Goal: Task Accomplishment & Management: Use online tool/utility

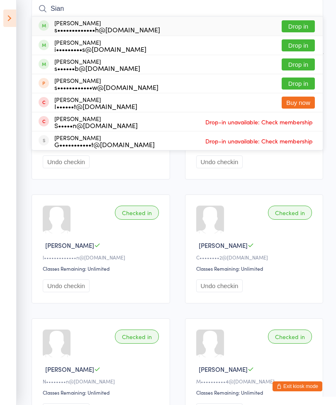
type input "Sian"
click at [299, 29] on button "Drop in" at bounding box center [298, 26] width 33 height 12
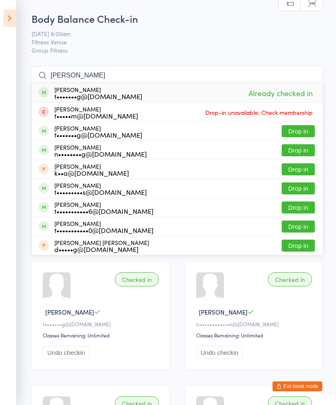
type input "[PERSON_NAME]"
click at [7, 19] on icon at bounding box center [9, 18] width 13 height 17
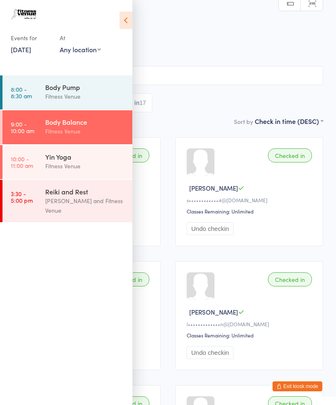
click at [84, 154] on div "Yin Yoga" at bounding box center [85, 156] width 80 height 9
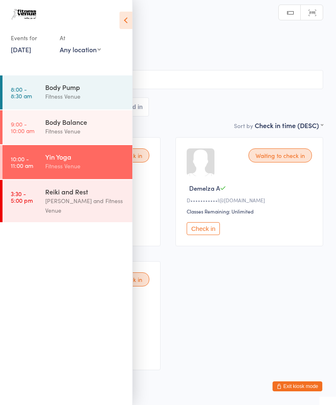
click at [123, 16] on icon at bounding box center [125, 20] width 13 height 17
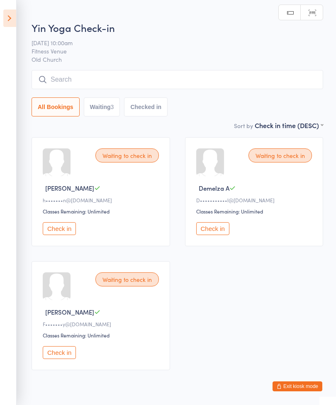
click at [250, 81] on input "search" at bounding box center [178, 79] width 292 height 19
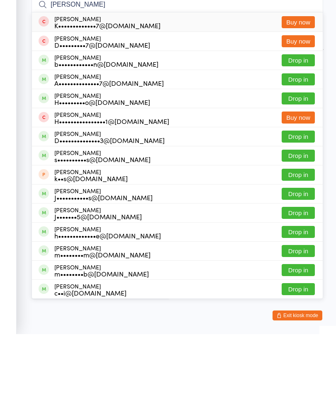
type input "[PERSON_NAME]"
click at [204, 160] on div "[PERSON_NAME] H•••••••••o@[DOMAIN_NAME] Drop in" at bounding box center [177, 169] width 291 height 19
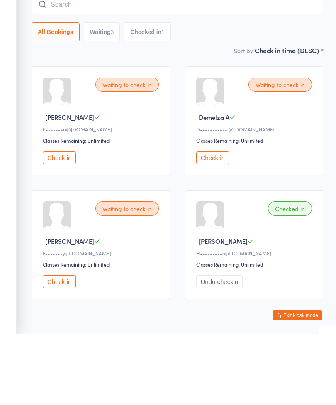
click at [229, 66] on input "search" at bounding box center [178, 75] width 292 height 19
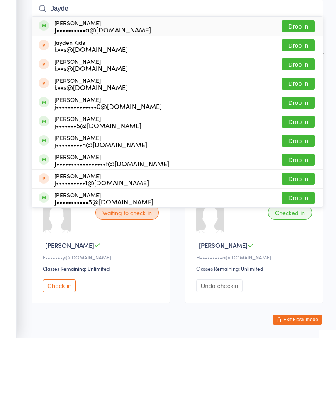
click at [223, 66] on input "Jayde" at bounding box center [178, 75] width 292 height 19
type input "Jayde"
click at [299, 87] on button "Drop in" at bounding box center [298, 93] width 33 height 12
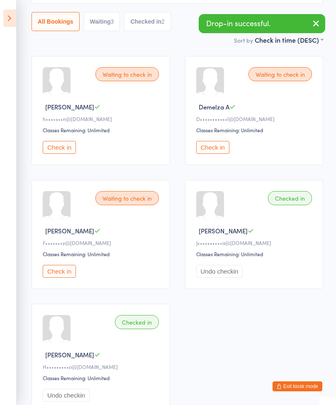
scroll to position [86, 0]
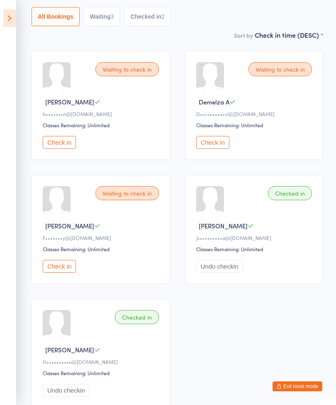
click at [63, 272] on button "Check in" at bounding box center [59, 266] width 33 height 13
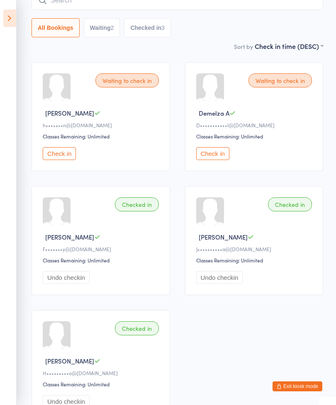
scroll to position [43, 0]
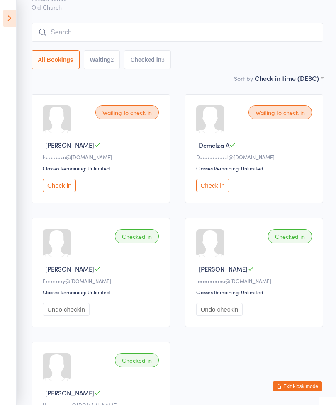
click at [62, 189] on button "Check in" at bounding box center [59, 185] width 33 height 13
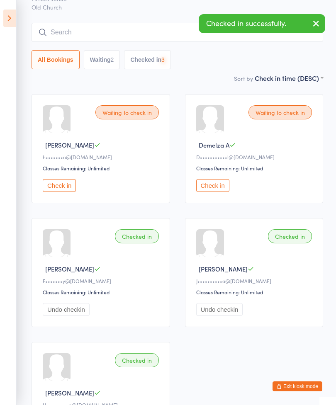
click at [149, 38] on input "search" at bounding box center [178, 32] width 292 height 19
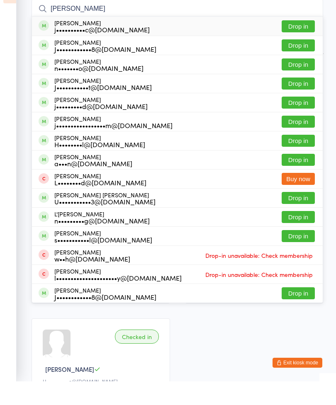
type input "[PERSON_NAME]"
click at [302, 63] on button "Drop in" at bounding box center [298, 69] width 33 height 12
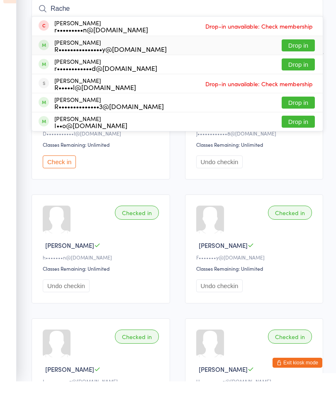
type input "Rache"
click at [121, 69] on div "R•••••••••••••••y@[DOMAIN_NAME]" at bounding box center [110, 72] width 112 height 7
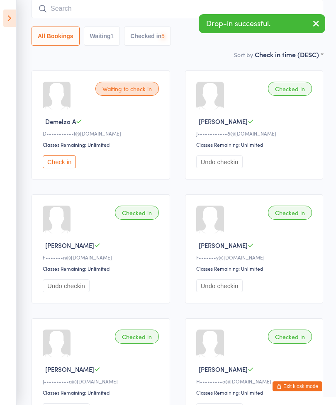
click at [235, 12] on input "search" at bounding box center [178, 8] width 292 height 19
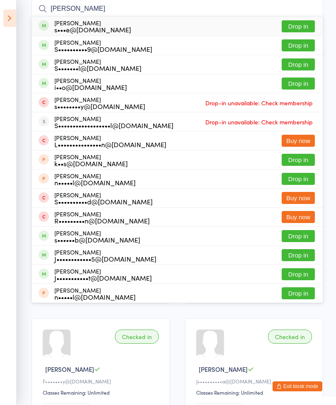
type input "[PERSON_NAME]"
click at [129, 20] on div "[PERSON_NAME] s•••e@[DOMAIN_NAME] Drop in" at bounding box center [177, 26] width 291 height 19
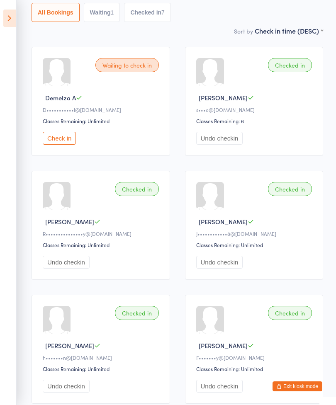
scroll to position [0, 0]
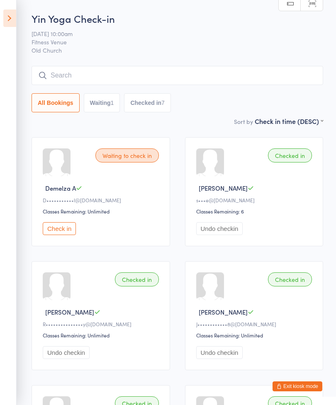
click at [172, 72] on input "search" at bounding box center [178, 75] width 292 height 19
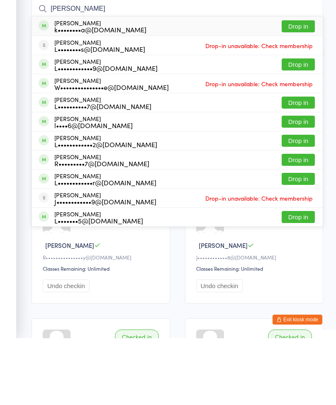
type input "[PERSON_NAME]"
click at [77, 182] on div "[PERSON_NAME] l••••6@[DOMAIN_NAME]" at bounding box center [93, 188] width 78 height 13
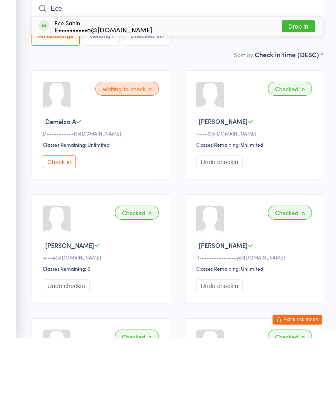
type input "Ece"
click at [87, 93] on div "E••••••••••n@[DOMAIN_NAME]" at bounding box center [103, 96] width 98 height 7
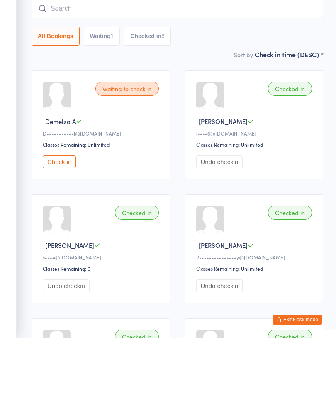
scroll to position [67, 0]
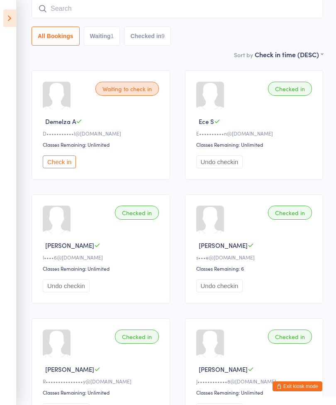
click at [281, 18] on input "search" at bounding box center [178, 8] width 292 height 19
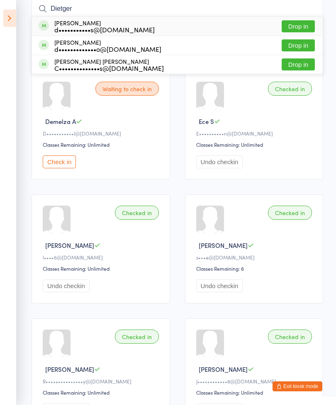
type input "Dietger"
click at [97, 27] on div "d•••••••••••s@[DOMAIN_NAME]" at bounding box center [104, 29] width 100 height 7
